Goal: Information Seeking & Learning: Learn about a topic

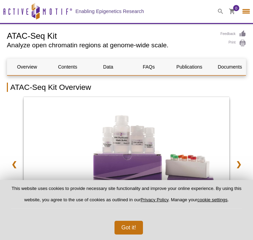
select select "[GEOGRAPHIC_DATA]"
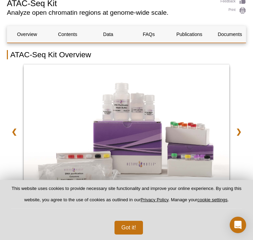
scroll to position [33, 0]
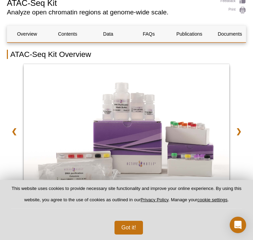
click at [134, 226] on button "Got it!" at bounding box center [128, 228] width 28 height 14
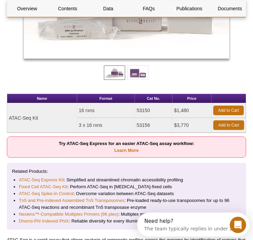
scroll to position [199, 0]
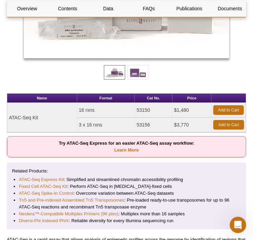
click at [152, 178] on li "ATAC-Seq Express Kit : Simplified and streamlined chromatin accessibility profi…" at bounding box center [126, 179] width 215 height 7
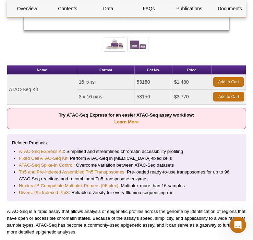
scroll to position [212, 0]
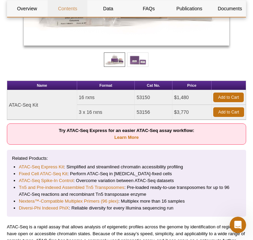
click at [66, 11] on link "Contents" at bounding box center [68, 8] width 40 height 16
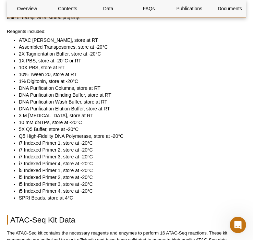
scroll to position [787, 0]
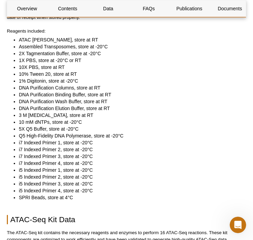
click at [54, 38] on li "ATAC [PERSON_NAME], store at RT" at bounding box center [129, 39] width 220 height 7
click at [54, 45] on li "Assembled Transposomes, store at -20°C" at bounding box center [129, 46] width 220 height 7
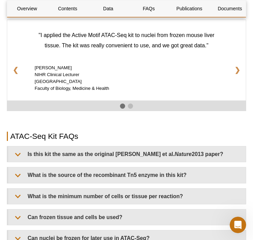
scroll to position [1371, 0]
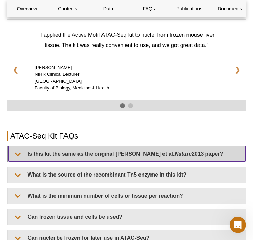
click at [108, 153] on summary "Is this kit the same as the original [PERSON_NAME] et al. Nature 2013 paper?" at bounding box center [126, 153] width 237 height 15
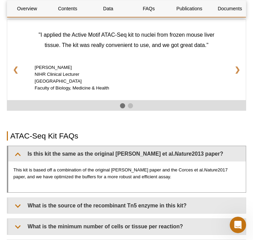
click at [66, 171] on p "This kit is based off a combination of the original [PERSON_NAME] paper and the…" at bounding box center [126, 173] width 227 height 14
click at [67, 171] on p "This kit is based off a combination of the original [PERSON_NAME] paper and the…" at bounding box center [126, 173] width 227 height 14
drag, startPoint x: 111, startPoint y: 170, endPoint x: 160, endPoint y: 172, distance: 49.4
click at [160, 172] on p "This kit is based off a combination of the original [PERSON_NAME] paper and the…" at bounding box center [126, 173] width 227 height 14
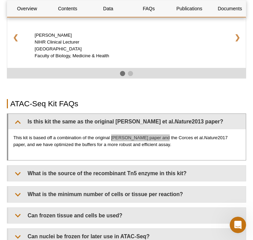
scroll to position [1398, 0]
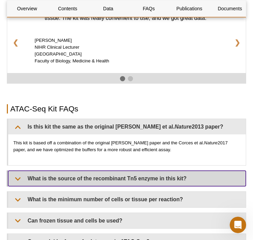
click at [175, 176] on summary "What is the source of the recombinant Tn5 enzyme in this kit?" at bounding box center [126, 178] width 237 height 15
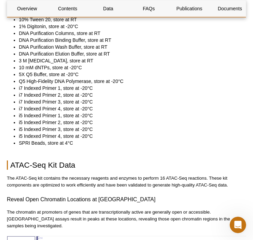
scroll to position [839, 0]
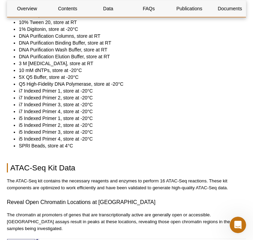
click at [73, 55] on li "DNA Purification Elution Buffer, store at RT" at bounding box center [129, 56] width 220 height 7
